Goal: Task Accomplishment & Management: Use online tool/utility

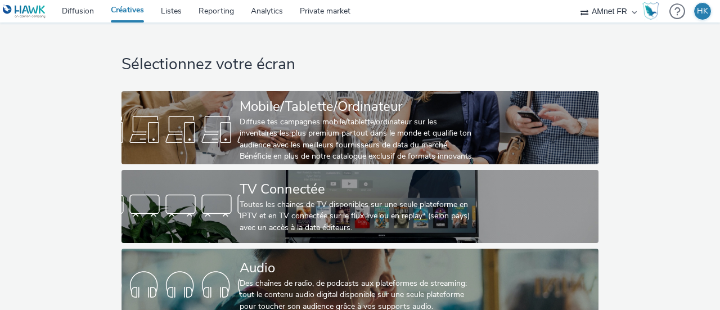
scroll to position [105, 0]
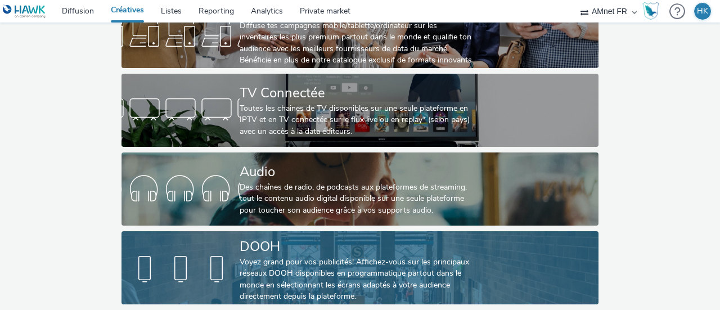
click at [261, 243] on div "DOOH" at bounding box center [358, 247] width 236 height 20
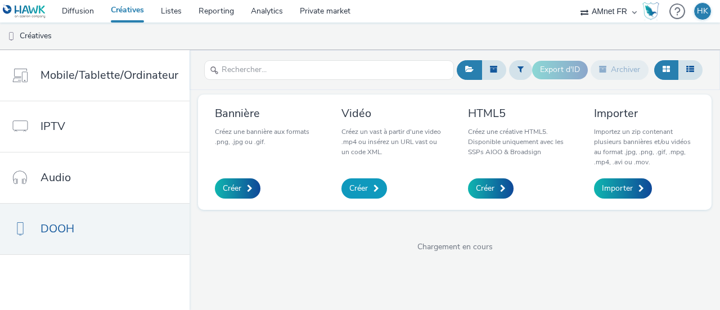
click at [361, 185] on span "Créer" at bounding box center [358, 188] width 19 height 11
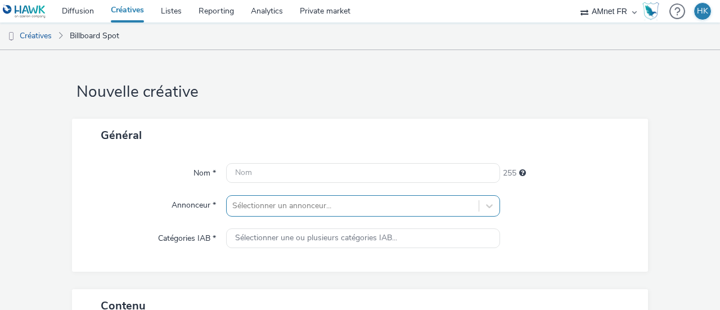
click at [303, 210] on div "Sélectionner un annonceur..." at bounding box center [363, 205] width 274 height 21
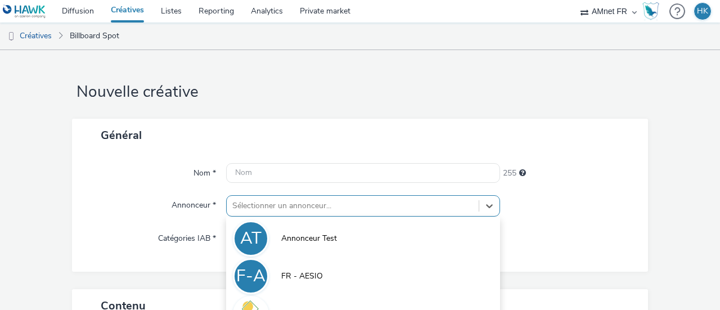
scroll to position [129, 0]
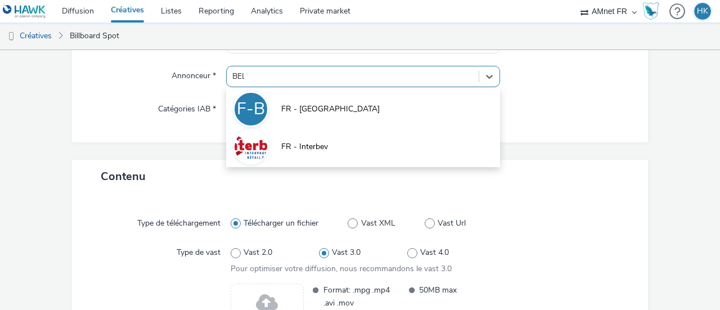
type input "BELL"
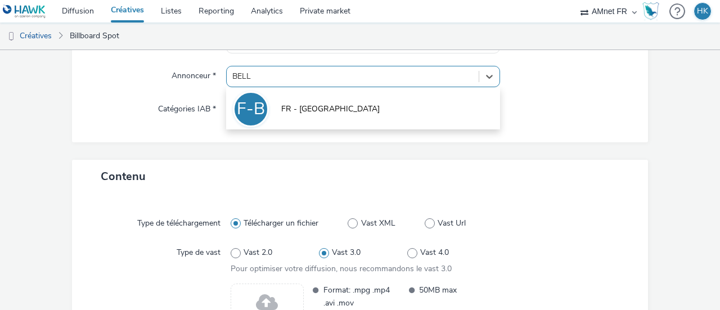
click at [305, 122] on li "F-B FR - [GEOGRAPHIC_DATA]" at bounding box center [363, 108] width 274 height 38
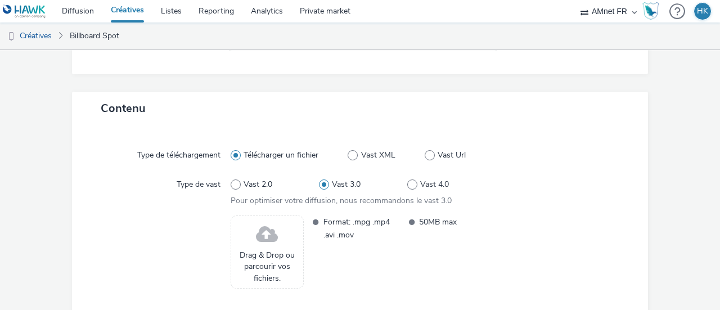
scroll to position [213, 0]
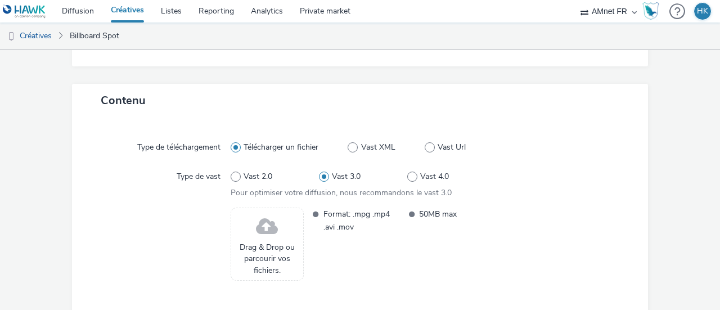
click at [275, 246] on span "Drag & Drop ou parcourir vos fichiers." at bounding box center [267, 259] width 61 height 34
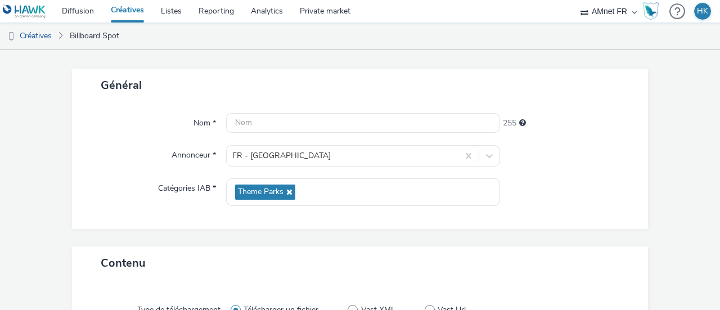
scroll to position [0, 0]
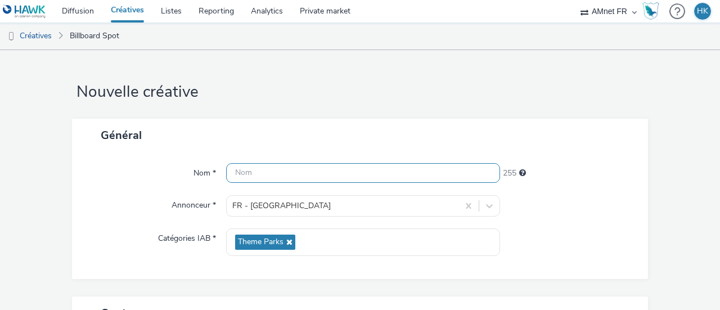
click at [341, 173] on input "text" at bounding box center [363, 173] width 274 height 20
paste input "2024-12 - [GEOGRAPHIC_DATA] - PARK - DOOH - $NT$"
click at [251, 172] on input "2024-12 - [GEOGRAPHIC_DATA] - PARK - DOOH - $NT$" at bounding box center [363, 173] width 274 height 20
click at [262, 173] on input "2025-12 - BELLEWAERDE - PARK - DOOH - $NT$" at bounding box center [363, 173] width 274 height 20
click at [358, 172] on input "2025-1O - [GEOGRAPHIC_DATA] - PARK - DOOH - $NT$" at bounding box center [363, 173] width 274 height 20
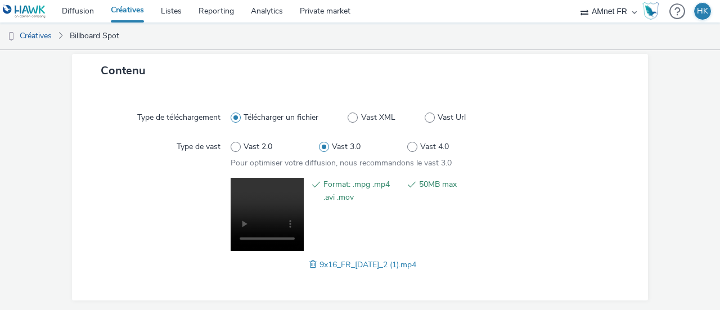
scroll to position [277, 0]
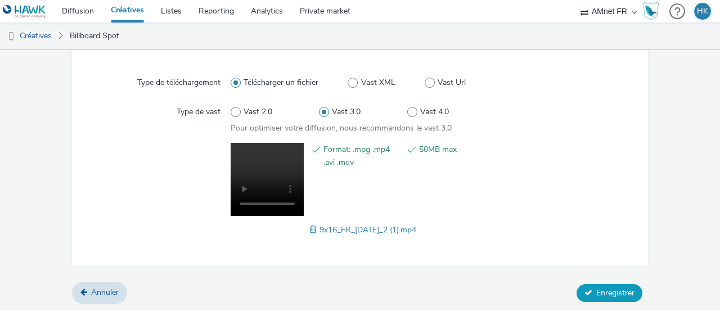
type input "2025-1O - BELLEWAERDE - AQUAPARK [DATE] - DOOH - $NT$"
click at [616, 295] on span "Enregistrer" at bounding box center [616, 293] width 38 height 11
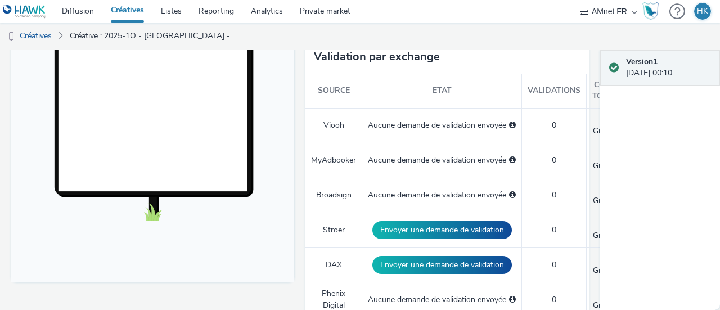
scroll to position [309, 0]
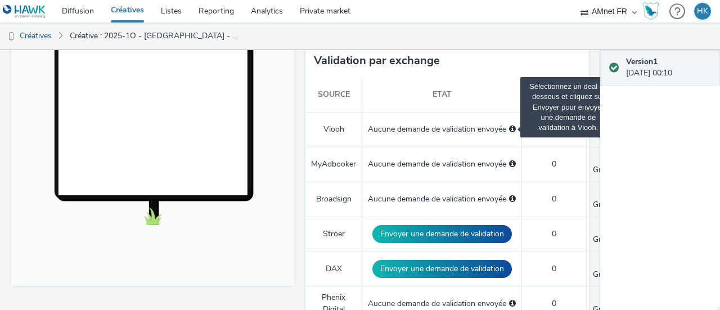
click at [511, 125] on span "Sélectionnez un deal ci-dessous et cliquez sur Envoyer pour envoyer une demande…" at bounding box center [512, 129] width 7 height 8
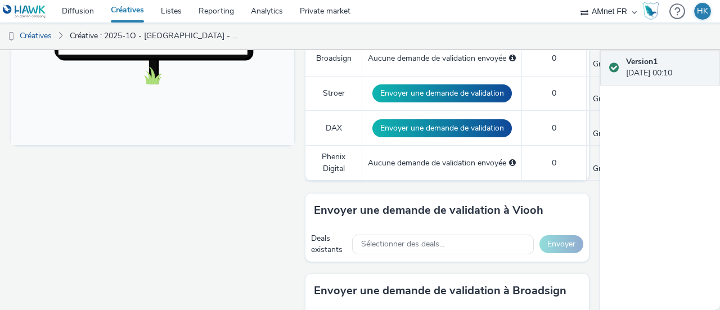
scroll to position [586, 0]
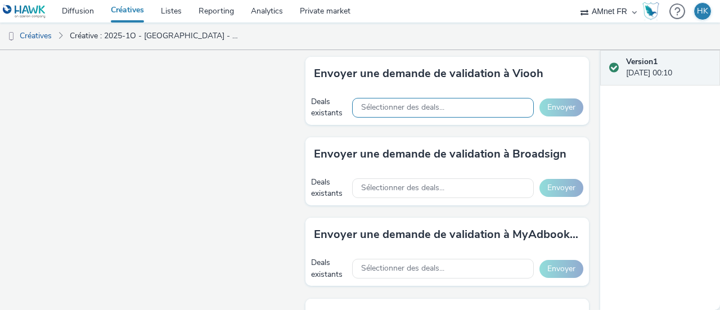
click at [420, 103] on span "Sélectionner des deals..." at bounding box center [402, 108] width 83 height 10
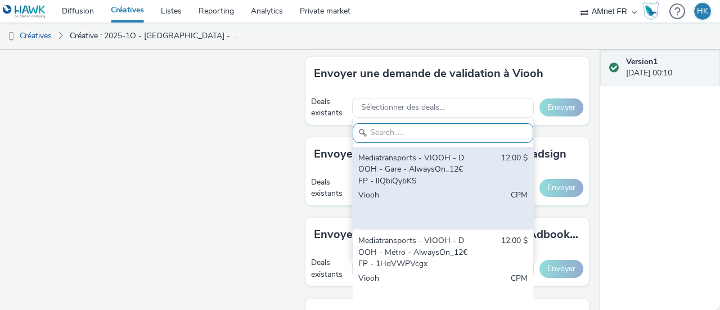
click at [428, 153] on div "Mediatransports - VIOOH - DOOH - Gare - AlwaysOn_12€ FP - lIQbiQybKS" at bounding box center [413, 170] width 111 height 34
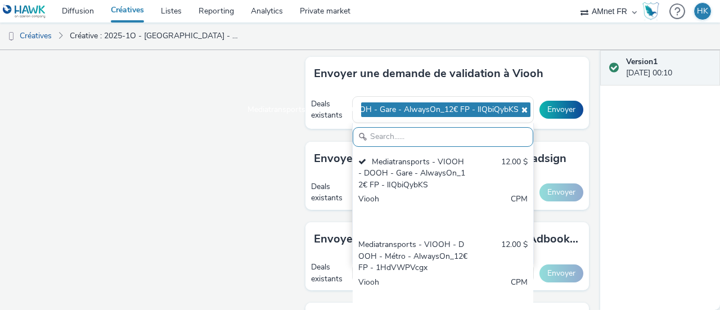
click at [403, 127] on input "text" at bounding box center [443, 137] width 181 height 20
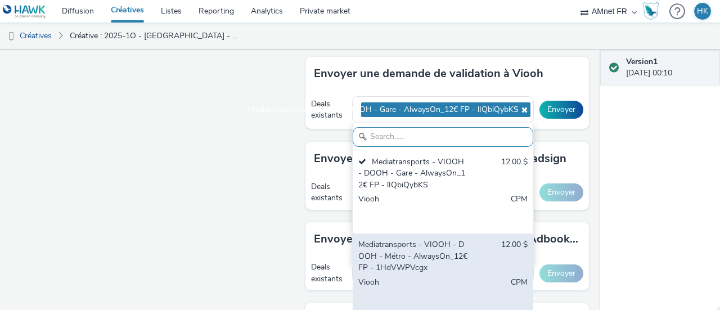
click at [415, 239] on div "Mediatransports - VIOOH - DOOH - Métro - AlwaysOn_12€ FP - 1HdVWPVcgx" at bounding box center [413, 256] width 111 height 34
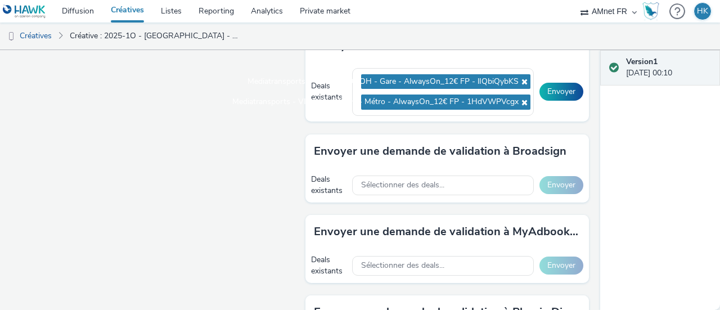
scroll to position [612, 0]
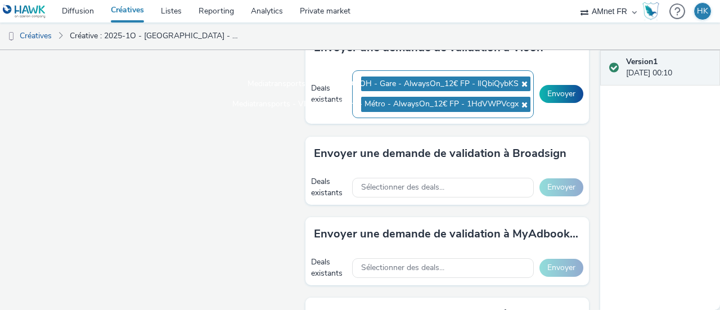
click at [457, 99] on div "Mediatransports - VIOOH - DOOH - Gare - AlwaysOn_12€ FP - lIQbiQybKS Mediatrans…" at bounding box center [443, 94] width 182 height 48
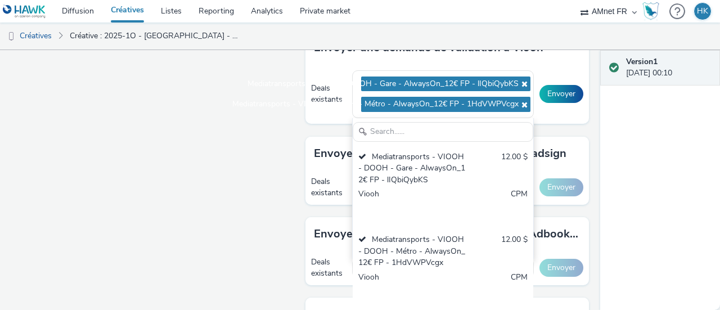
scroll to position [25, 0]
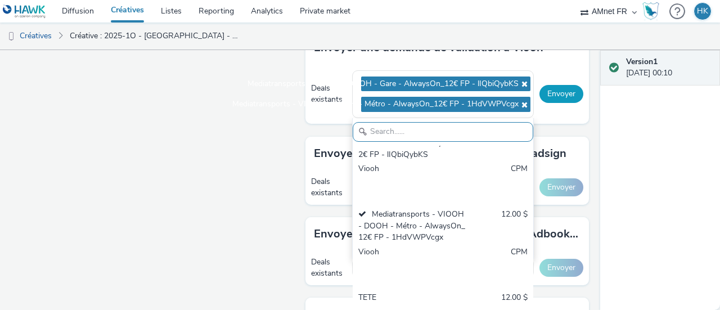
click at [551, 85] on button "Envoyer" at bounding box center [562, 94] width 44 height 18
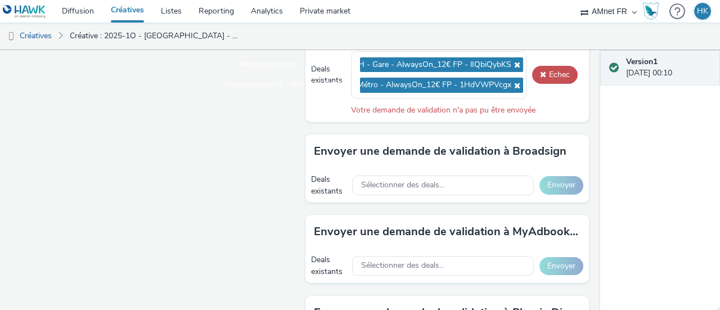
scroll to position [663, 0]
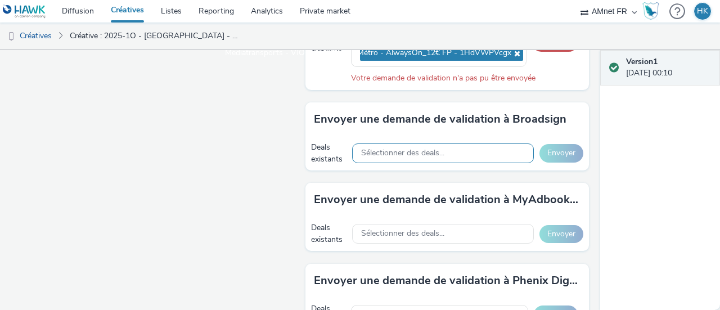
click at [446, 144] on div "Sélectionner des deals..." at bounding box center [443, 154] width 182 height 20
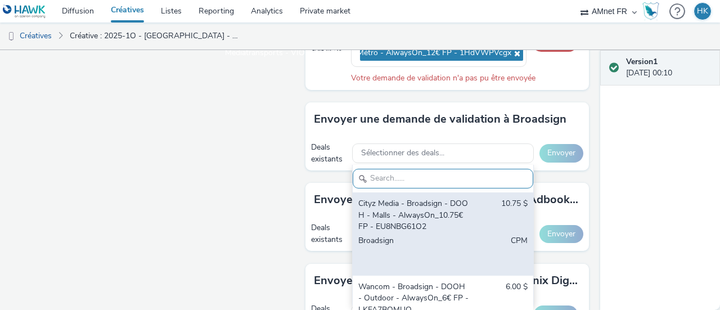
click at [459, 193] on div "Cityz Media - Broadsign - DOOH - Malls - AlwaysOn_10.75€ FP - EU8NBG61O2 10.75 …" at bounding box center [443, 233] width 181 height 83
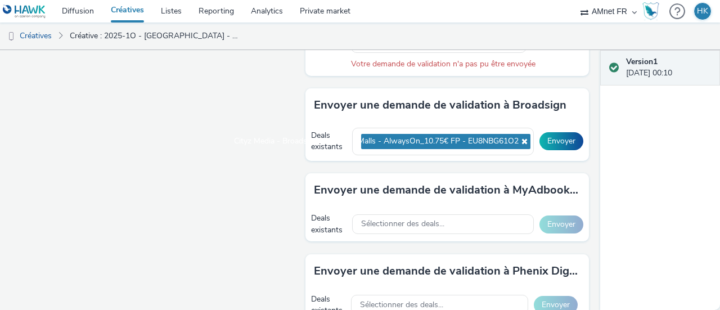
scroll to position [683, 0]
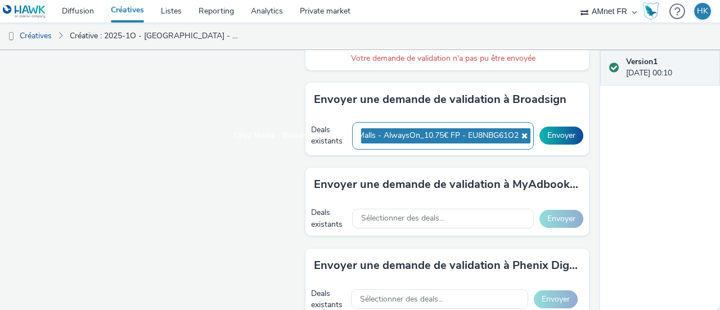
click at [439, 129] on ul "Cityz Media - Broadsign - DOOH - Malls - AlwaysOn_10.75€ FP - EU8NBG61O2" at bounding box center [443, 135] width 164 height 21
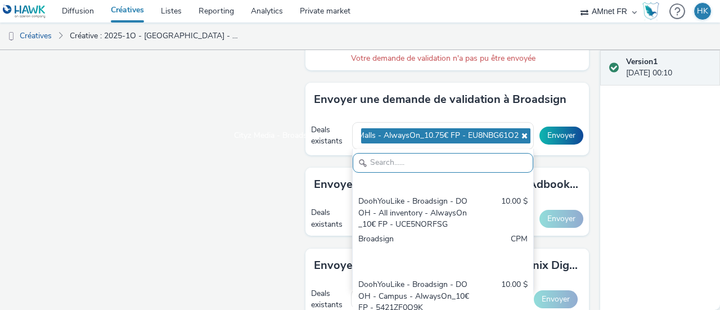
scroll to position [176, 0]
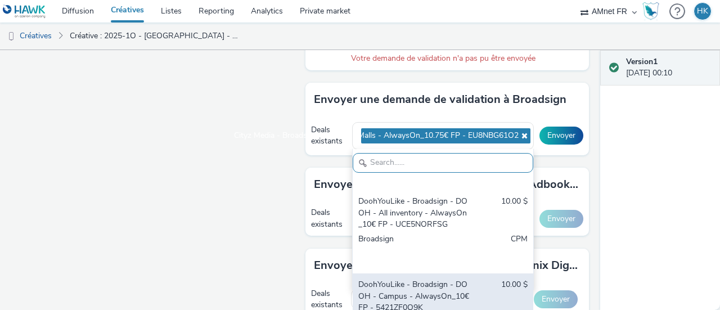
click at [449, 283] on div "DoohYouLike - Broadsign - DOOH - Campus - AlwaysOn_10€ FP - 5421ZF0Q9K" at bounding box center [413, 296] width 111 height 34
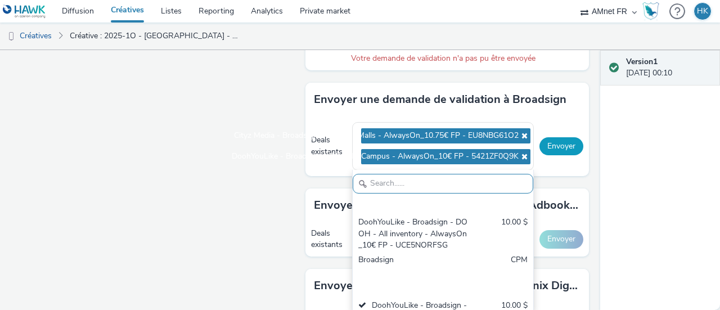
click at [557, 137] on button "Envoyer" at bounding box center [562, 146] width 44 height 18
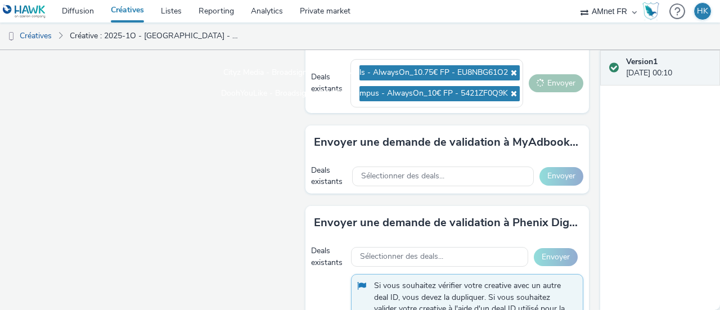
scroll to position [754, 0]
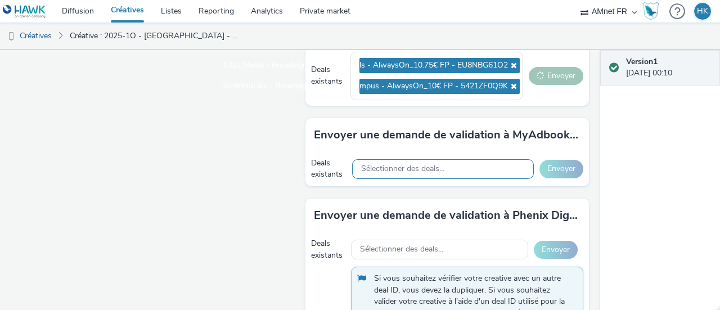
click at [411, 164] on span "Sélectionner des deals..." at bounding box center [402, 169] width 83 height 10
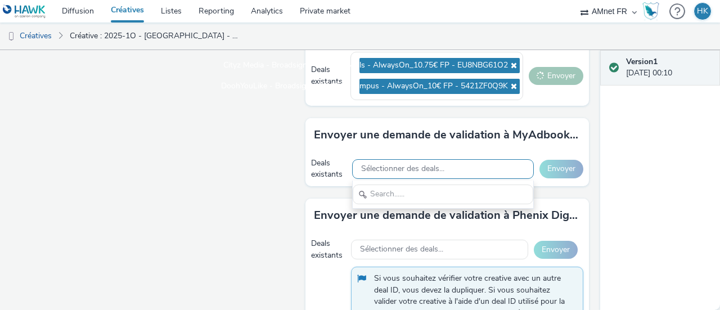
scroll to position [0, 0]
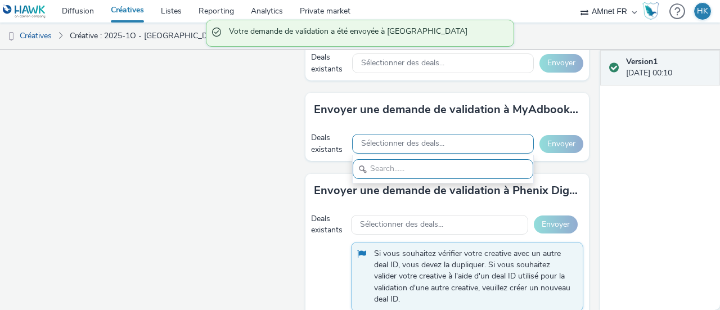
click at [407, 139] on span "Sélectionner des deals..." at bounding box center [402, 144] width 83 height 10
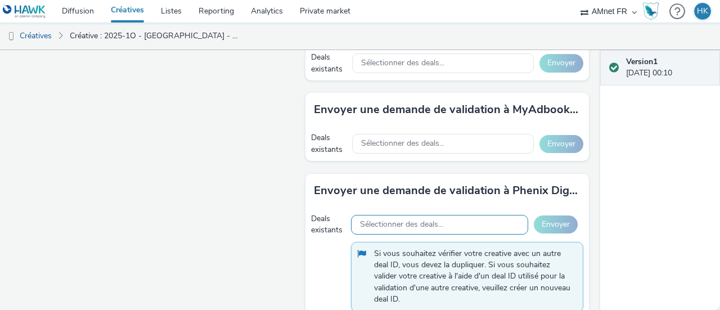
click at [456, 215] on div "Sélectionner des deals..." at bounding box center [439, 225] width 177 height 20
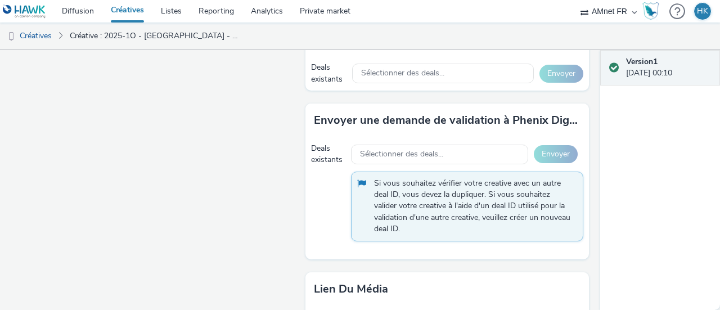
scroll to position [827, 0]
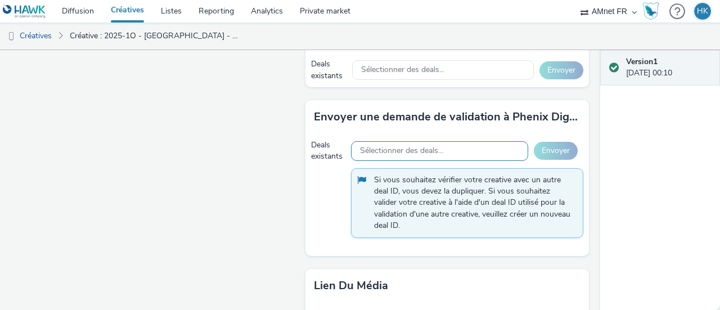
click at [371, 146] on span "Sélectionner des deals..." at bounding box center [401, 151] width 83 height 10
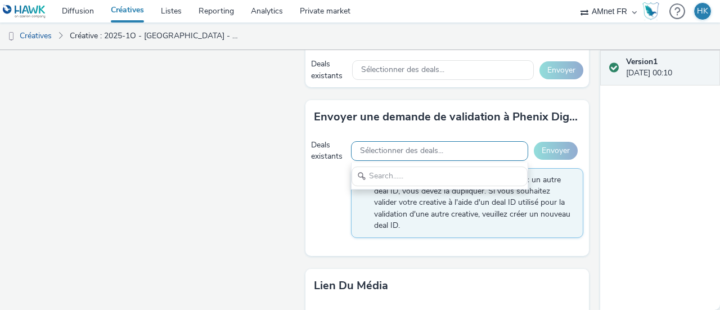
scroll to position [0, 0]
type input "P"
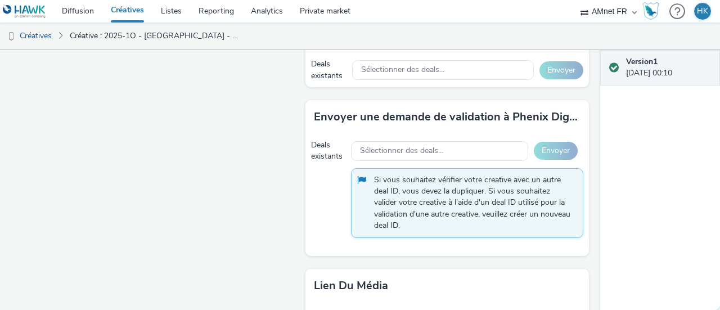
drag, startPoint x: 600, startPoint y: 244, endPoint x: 599, endPoint y: 280, distance: 35.5
click at [599, 280] on div "Activé Version 1 - Créée le [DATE] VAST URL F-B 2025-1O - BELLEWAERDE - AQUAPAR…" at bounding box center [360, 180] width 720 height 260
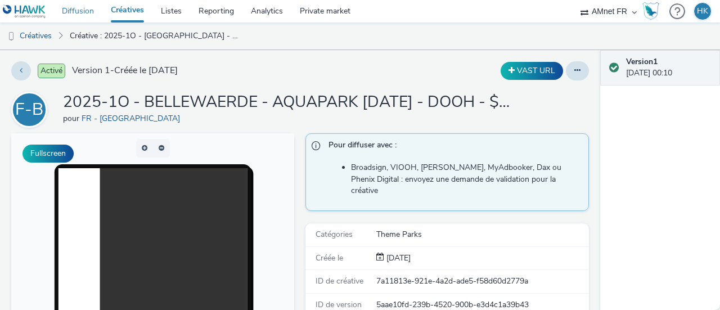
click at [87, 11] on link "Diffusion" at bounding box center [77, 11] width 49 height 23
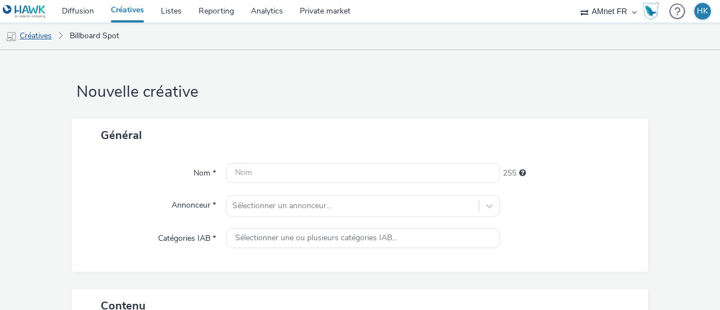
click at [48, 33] on link "Créatives" at bounding box center [28, 36] width 57 height 27
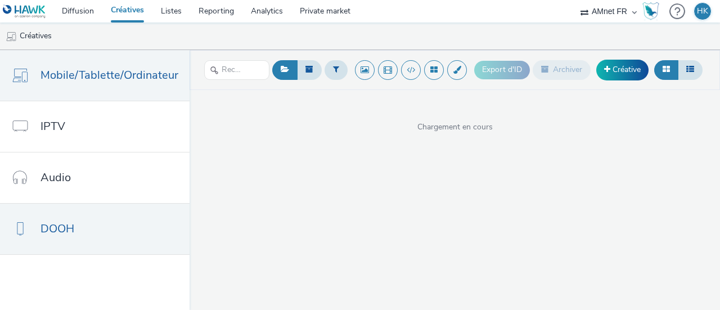
click at [105, 214] on link "DOOH" at bounding box center [95, 229] width 190 height 51
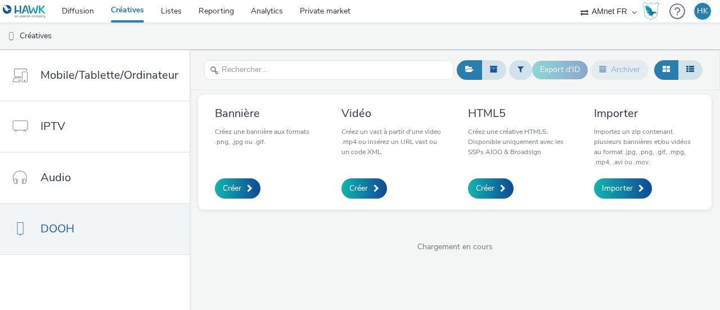
click at [123, 10] on link "Créatives" at bounding box center [127, 11] width 50 height 23
click at [38, 39] on link "Créatives" at bounding box center [28, 36] width 57 height 27
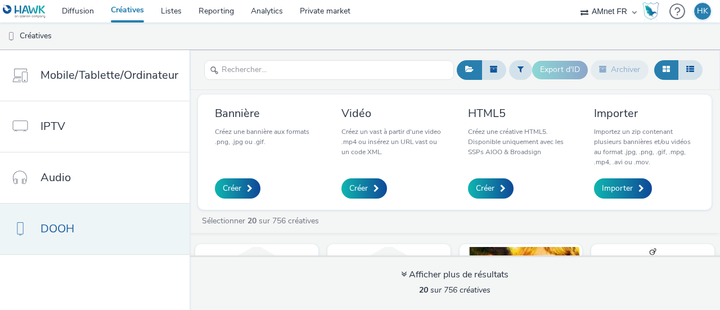
click at [101, 234] on link "DOOH" at bounding box center [95, 229] width 190 height 51
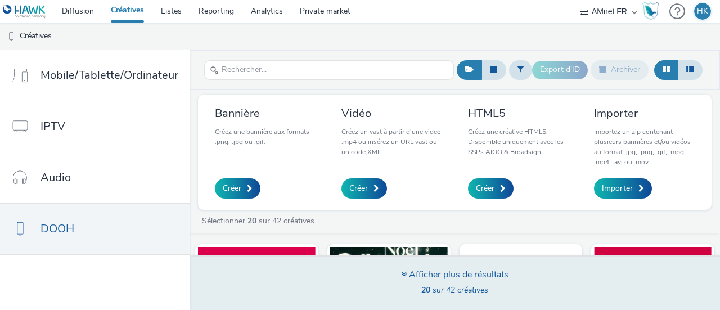
click at [401, 277] on icon at bounding box center [404, 274] width 6 height 9
click at [409, 273] on div "Afficher plus de résultats" at bounding box center [454, 274] width 107 height 13
click at [401, 274] on icon at bounding box center [404, 274] width 6 height 9
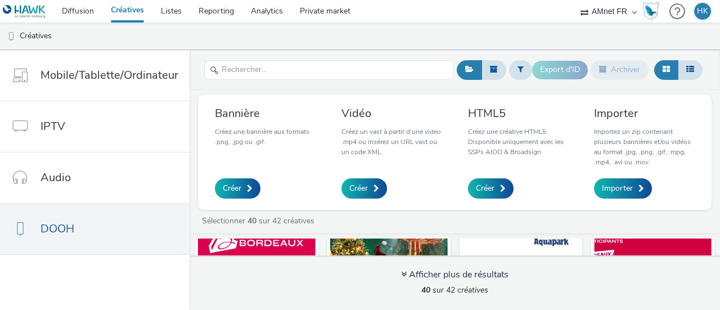
scroll to position [68, 0]
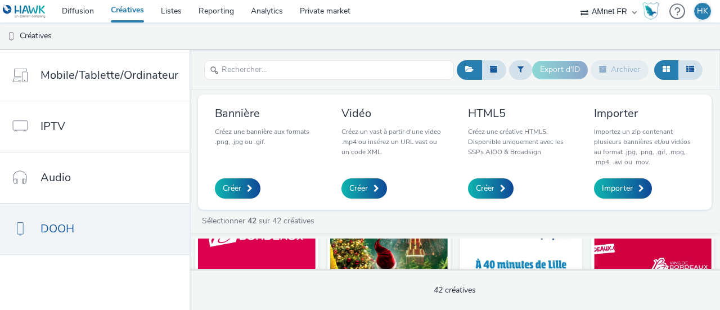
click at [391, 259] on img at bounding box center [389, 235] width 118 height 110
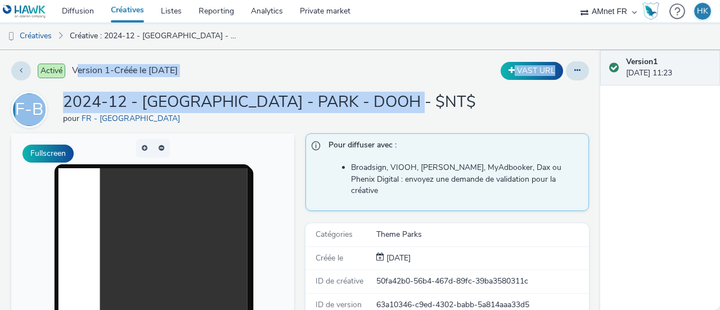
drag, startPoint x: 442, startPoint y: 100, endPoint x: 76, endPoint y: 85, distance: 366.1
click at [76, 85] on div "Activé Version 1 - Créée le 29 novembre 2024 VAST URL F-B 2024-12 - BELLEWAERDE…" at bounding box center [300, 180] width 600 height 260
click at [444, 93] on div "F-B 2024-12 - BELLEWAERDE - PARK - DOOH - $NT$ pour FR - Bellewaerde" at bounding box center [300, 110] width 578 height 36
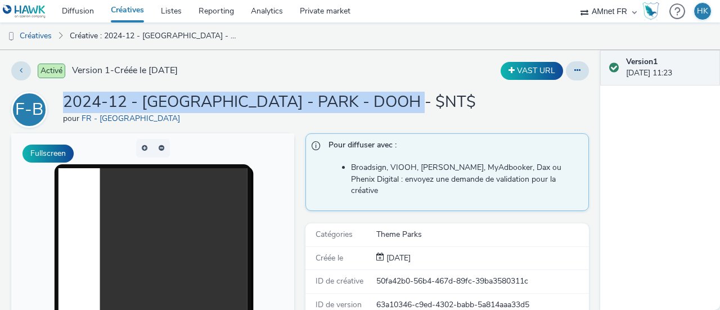
drag, startPoint x: 436, startPoint y: 101, endPoint x: 59, endPoint y: 97, distance: 377.6
click at [59, 97] on div "F-B 2024-12 - BELLEWAERDE - PARK - DOOH - $NT$ pour FR - Bellewaerde" at bounding box center [300, 110] width 578 height 36
copy h1 "2024-12 - [GEOGRAPHIC_DATA] - PARK - DOOH - $NT$"
click at [64, 18] on link "Diffusion" at bounding box center [77, 11] width 49 height 23
